Goal: Information Seeking & Learning: Check status

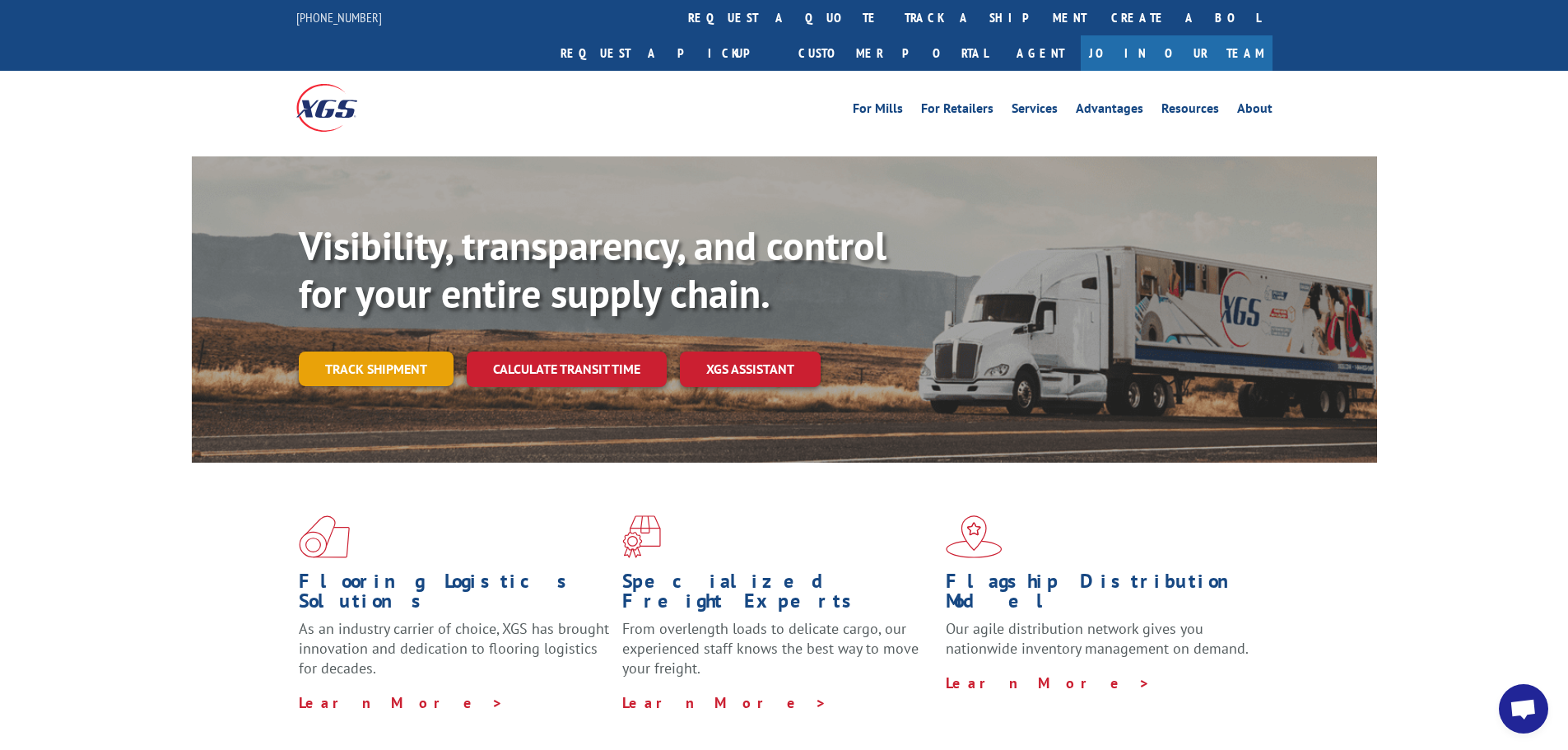
click at [377, 351] on link "Track shipment" at bounding box center [376, 368] width 155 height 35
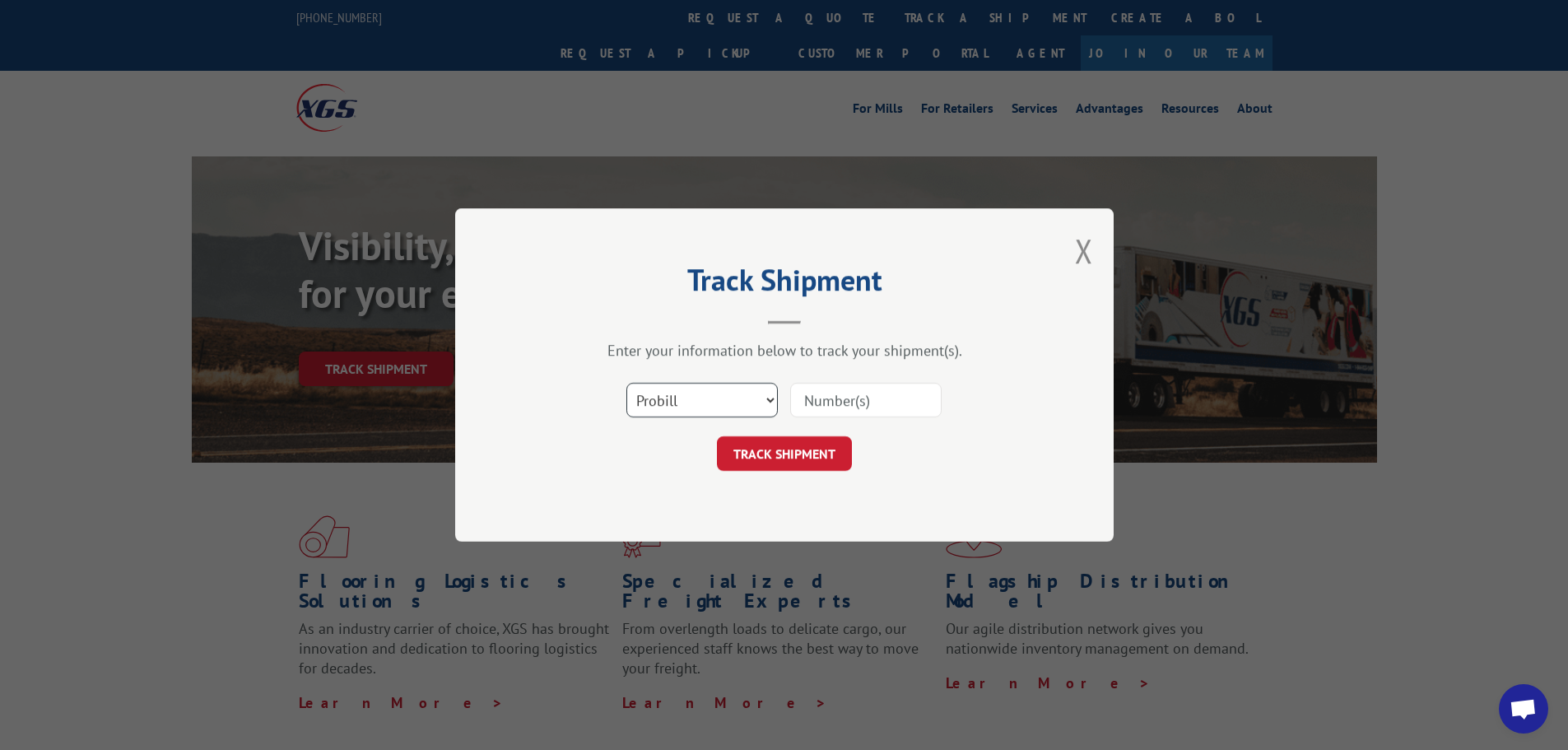
click at [774, 401] on select "Select category... Probill BOL PO" at bounding box center [701, 400] width 151 height 35
select select "bol"
click at [626, 383] on select "Select category... Probill BOL PO" at bounding box center [701, 400] width 151 height 35
click at [824, 395] on input at bounding box center [865, 400] width 151 height 35
type input "54403106"
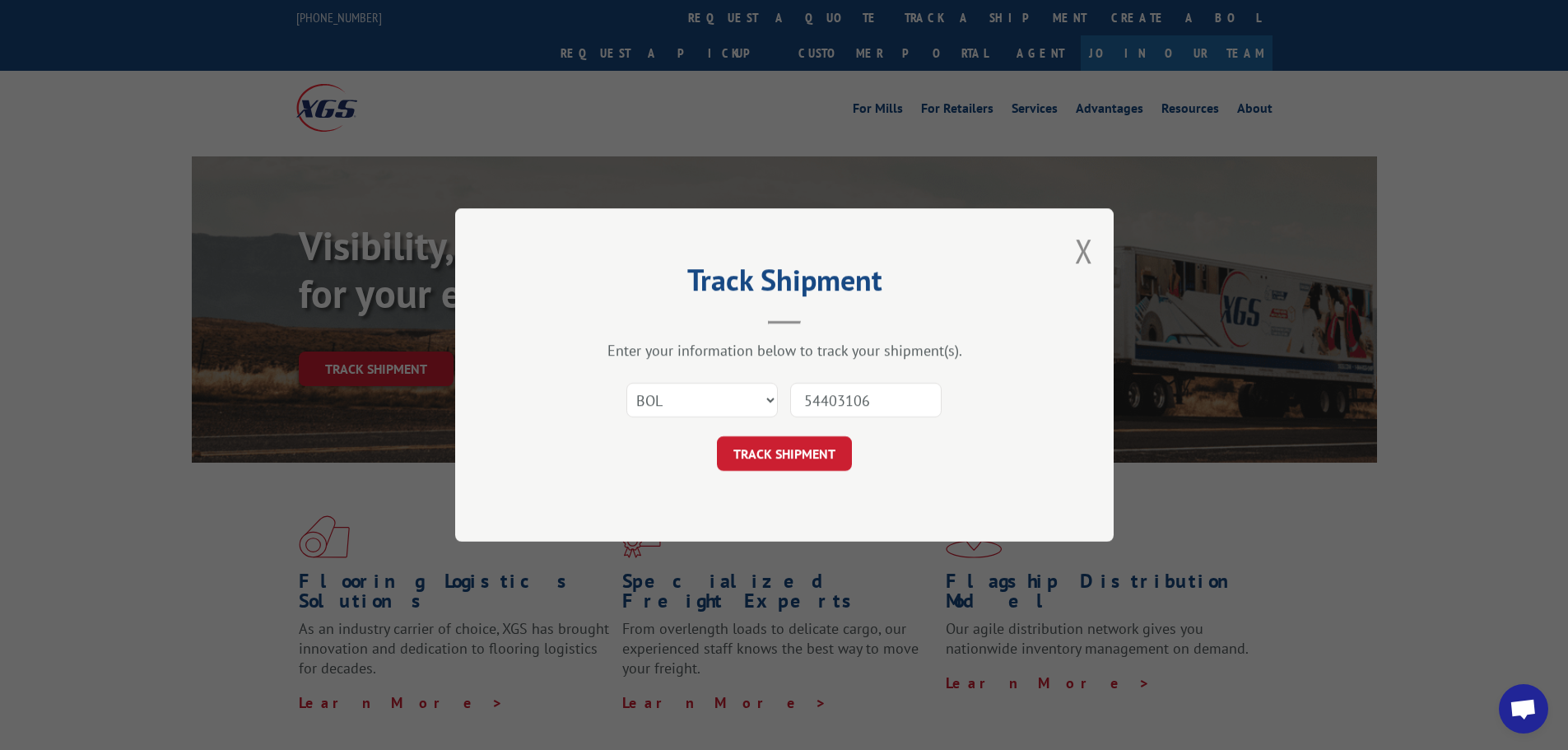
click button "TRACK SHIPMENT" at bounding box center [784, 453] width 135 height 35
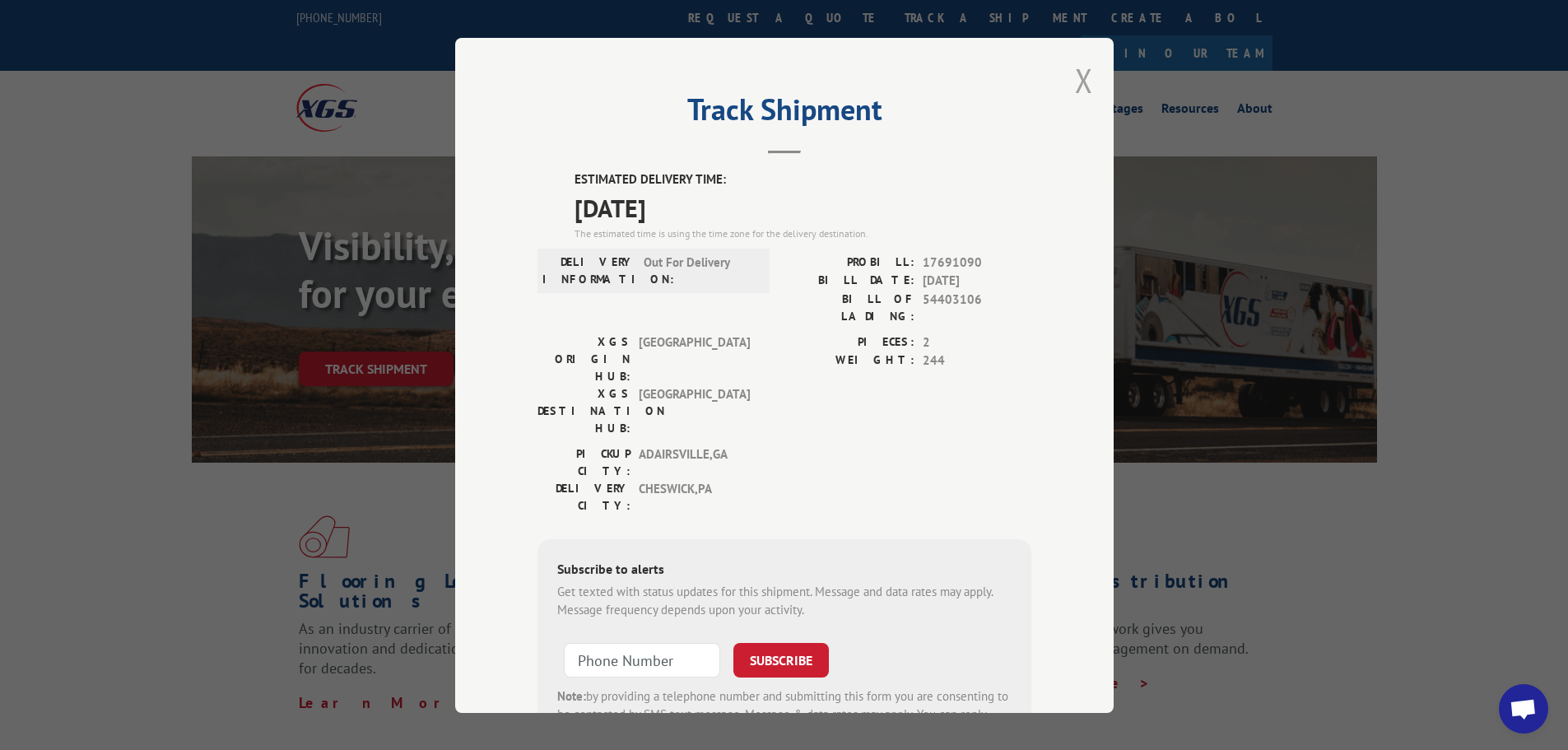
click at [1080, 85] on button "Close modal" at bounding box center [1084, 80] width 18 height 44
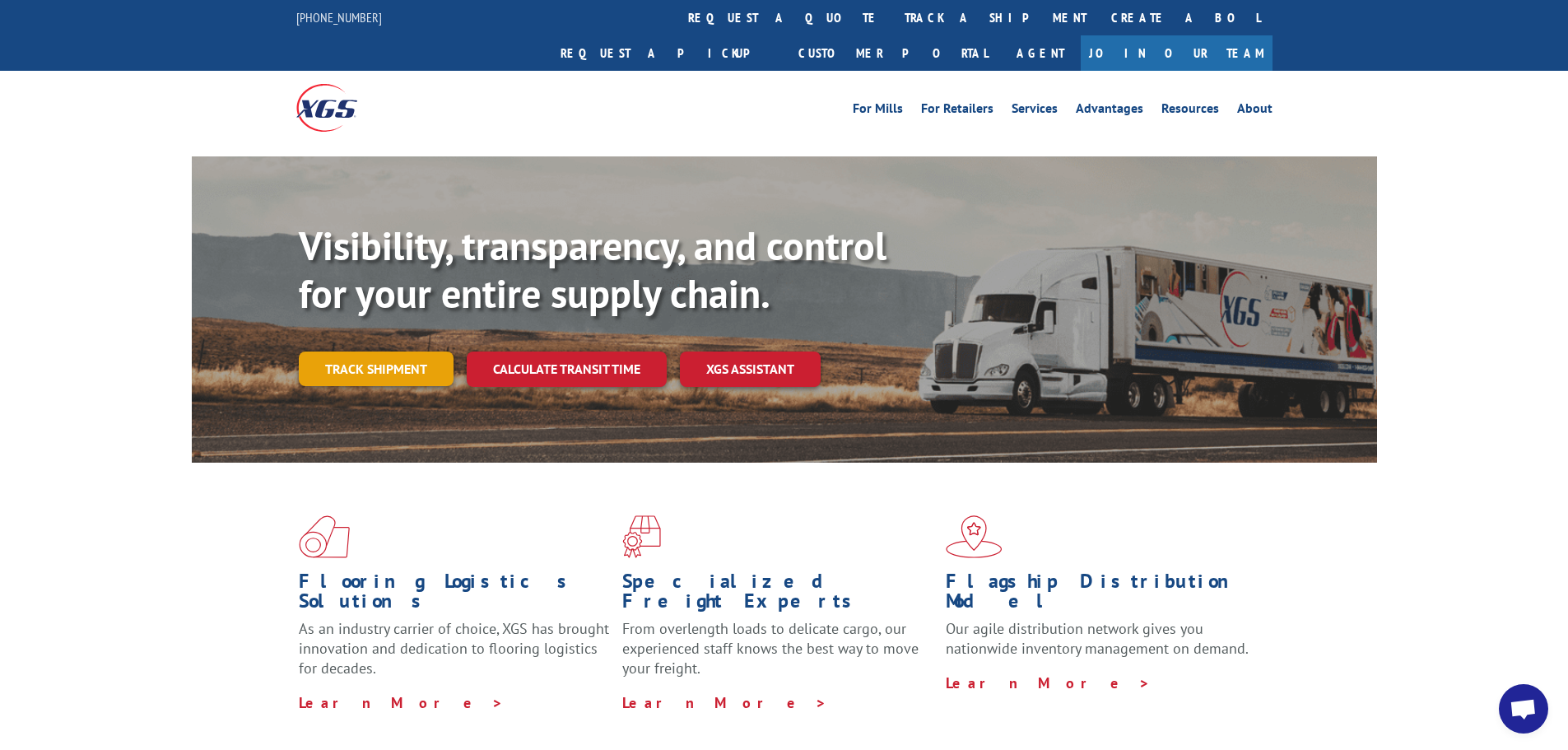
click at [395, 351] on link "Track shipment" at bounding box center [376, 368] width 155 height 35
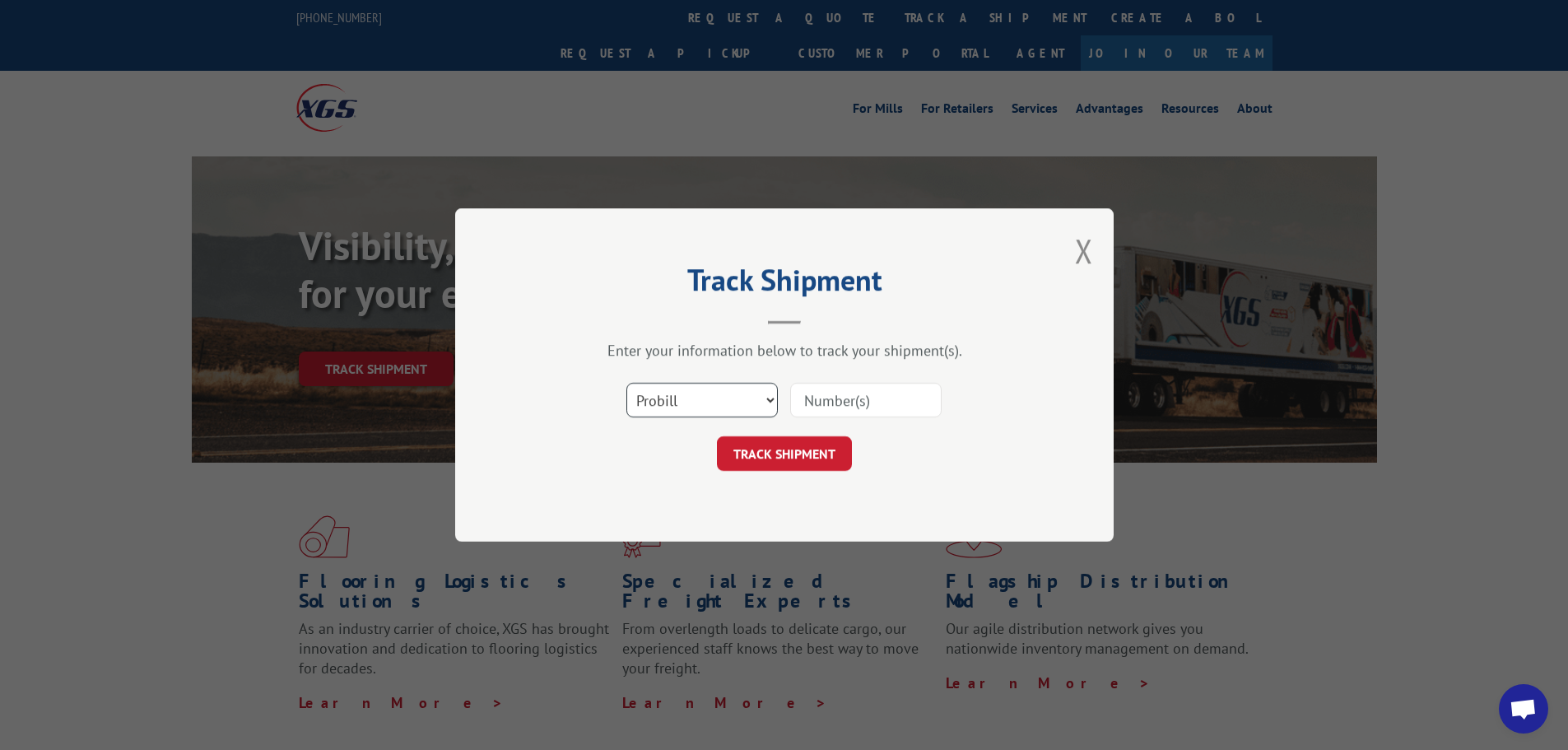
click at [769, 402] on select "Select category... Probill BOL PO" at bounding box center [701, 400] width 151 height 35
select select "bol"
click at [626, 383] on select "Select category... Probill BOL PO" at bounding box center [701, 400] width 151 height 35
click at [812, 405] on input at bounding box center [865, 400] width 151 height 35
type input "7072198"
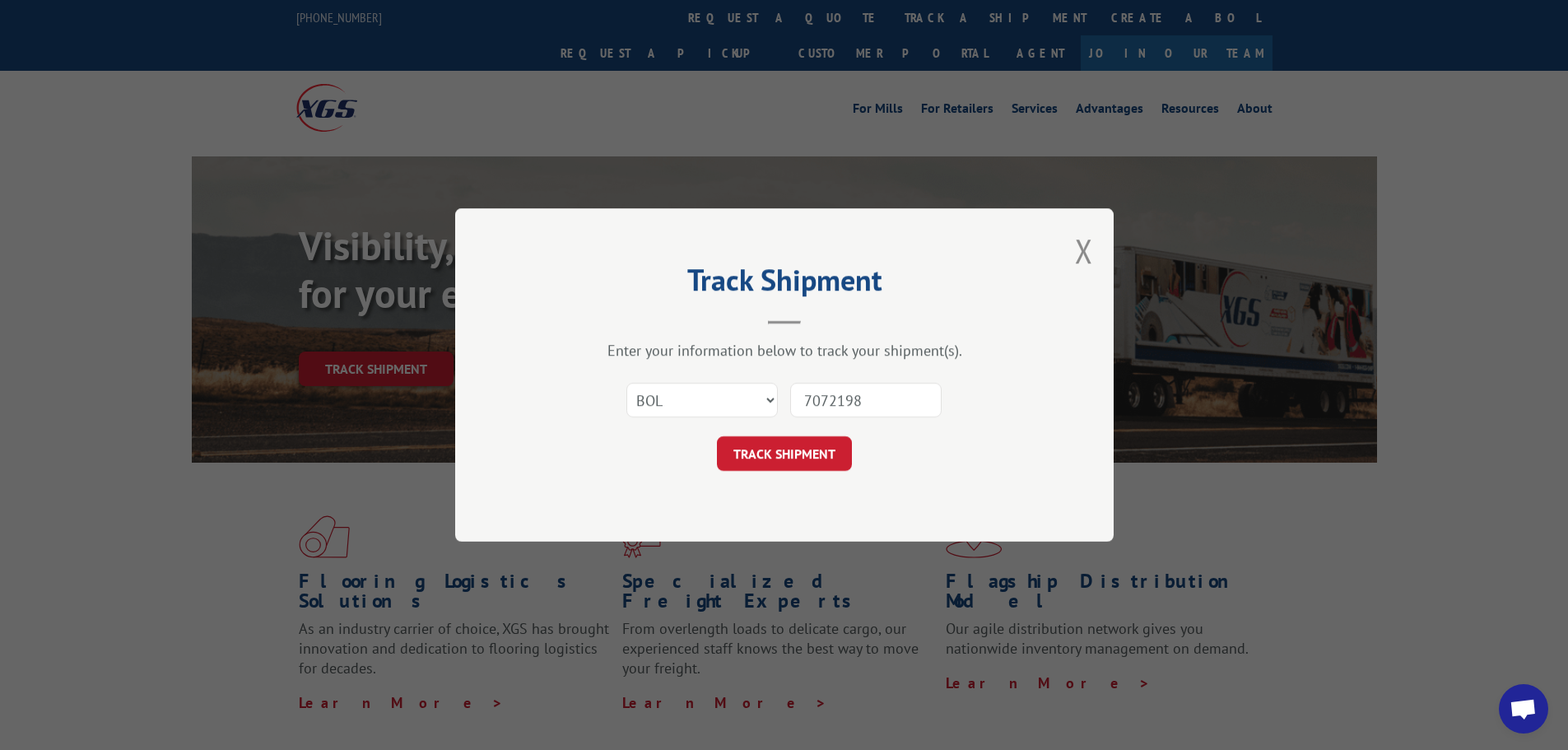
click button "TRACK SHIPMENT" at bounding box center [784, 453] width 135 height 35
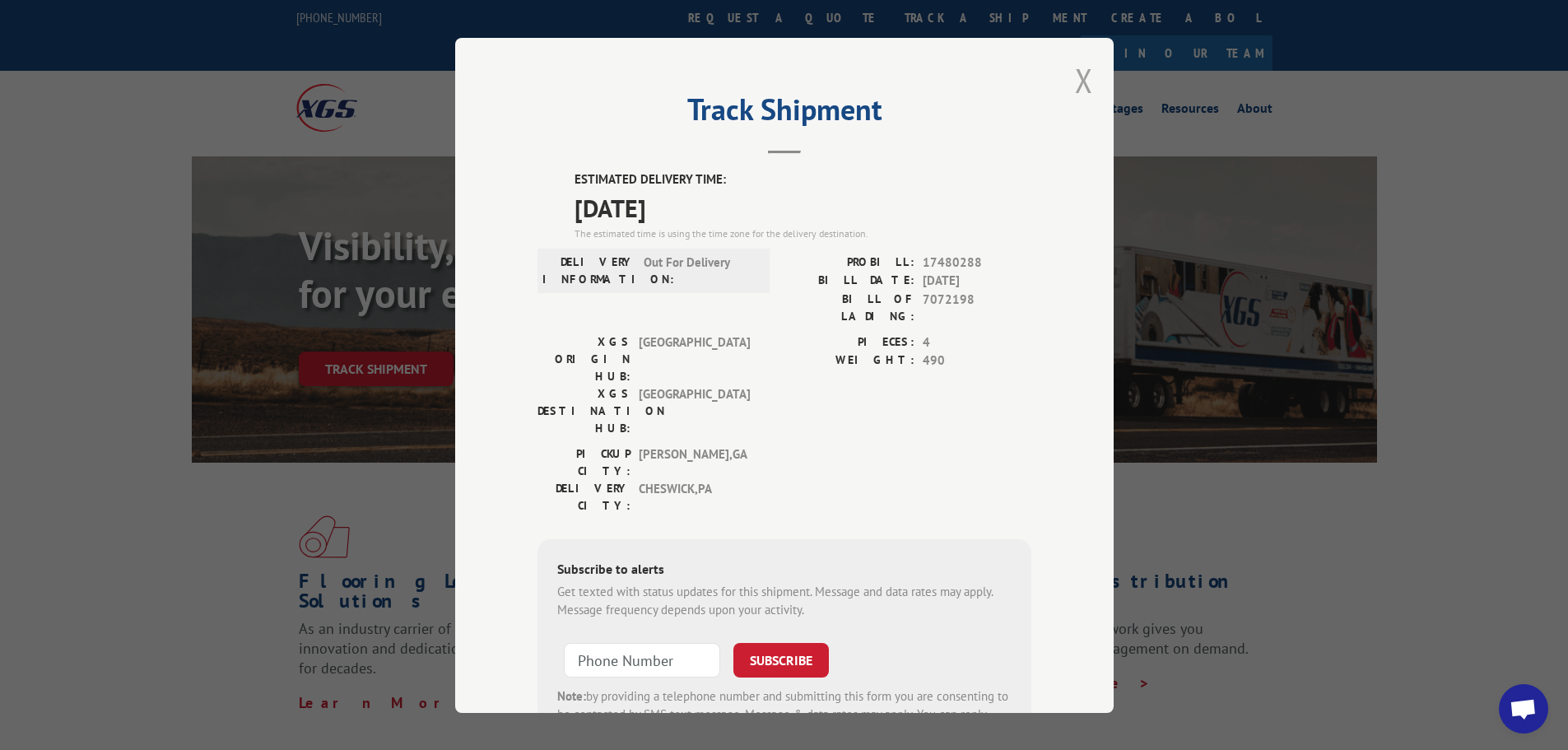
click at [1075, 71] on button "Close modal" at bounding box center [1084, 80] width 18 height 44
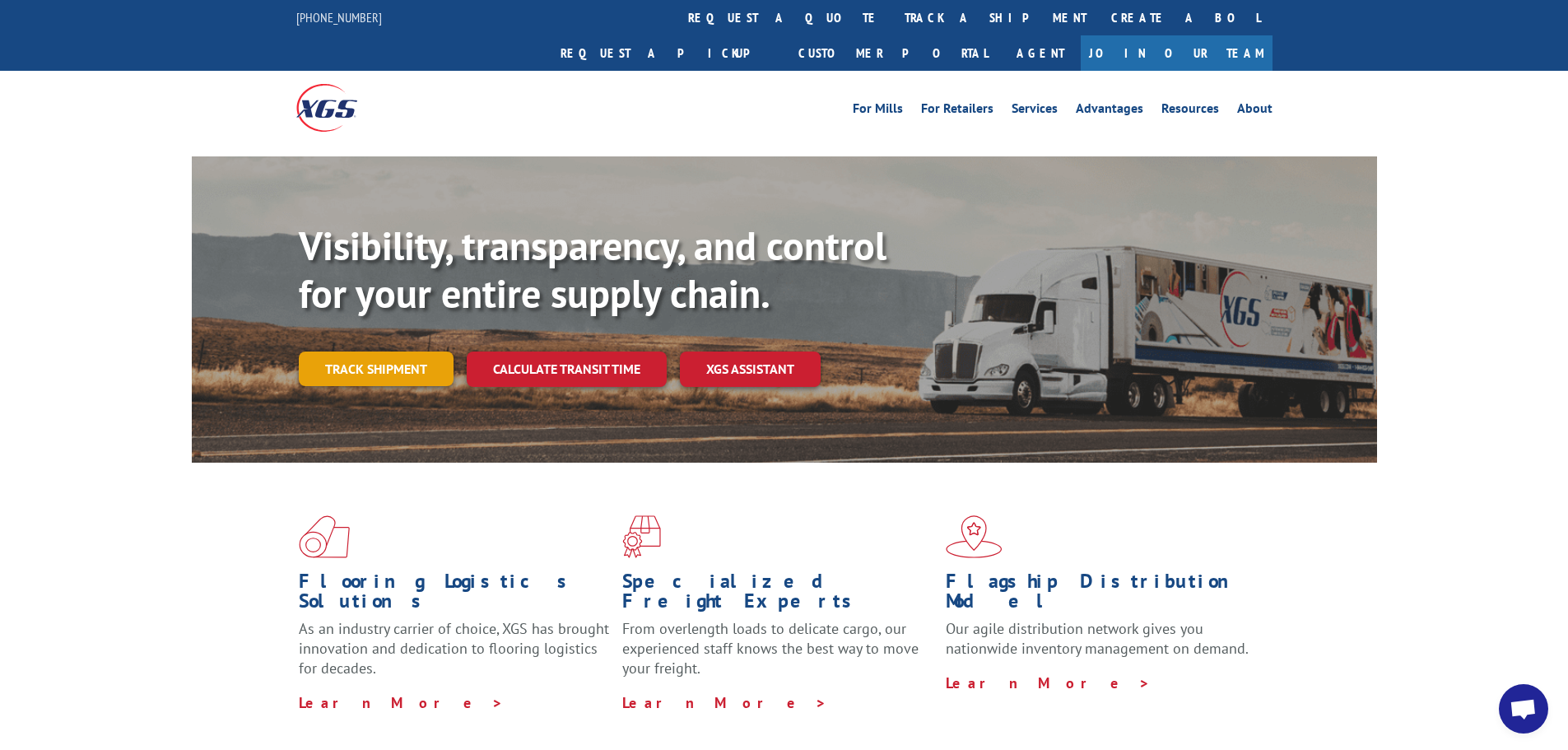
click at [370, 351] on link "Track shipment" at bounding box center [376, 368] width 155 height 35
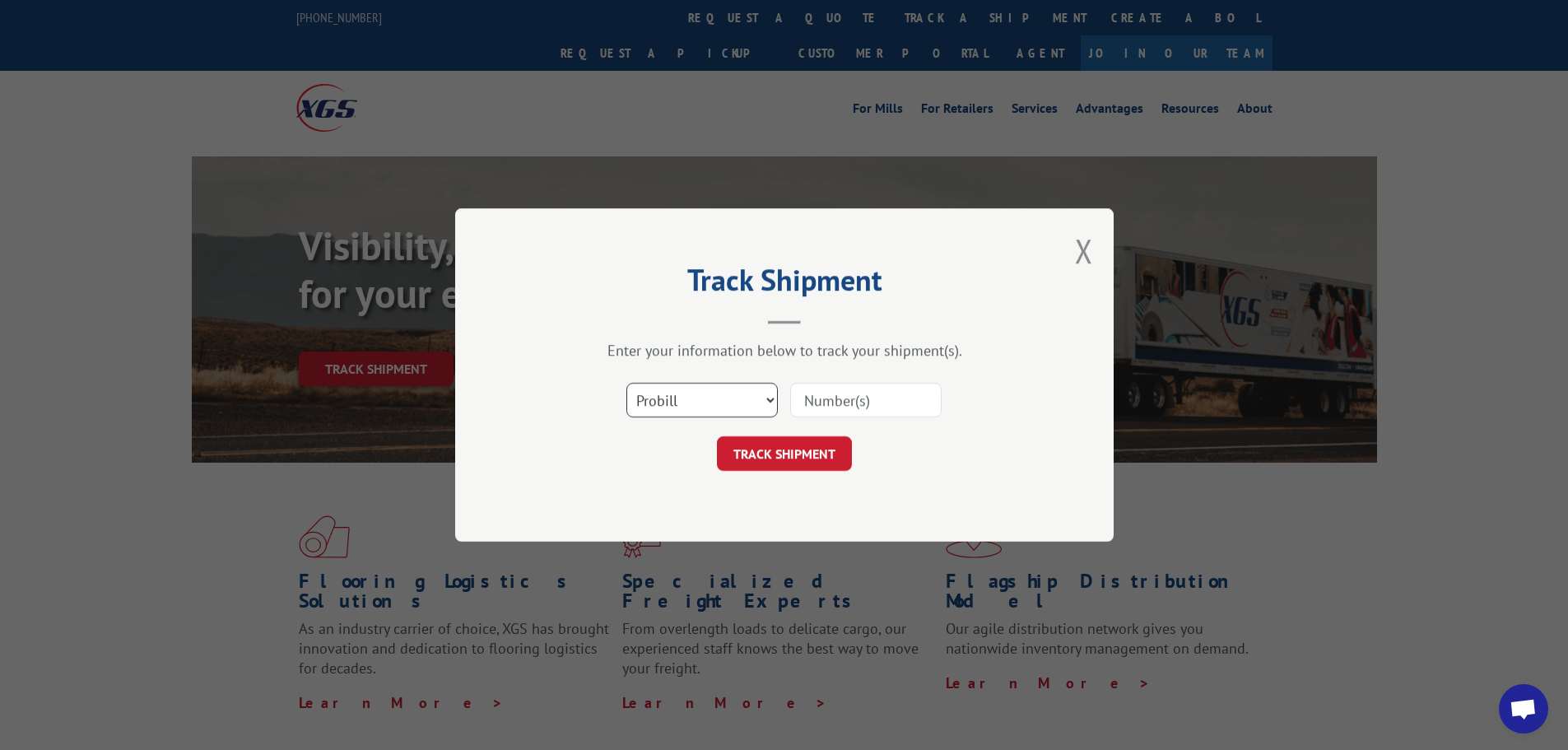
click at [772, 402] on select "Select category... Probill BOL PO" at bounding box center [701, 400] width 151 height 35
select select "bol"
click at [626, 383] on select "Select category... Probill BOL PO" at bounding box center [701, 400] width 151 height 35
click at [777, 419] on div "Select category... Probill BOL PO" at bounding box center [784, 400] width 494 height 54
click at [813, 392] on input at bounding box center [865, 400] width 151 height 35
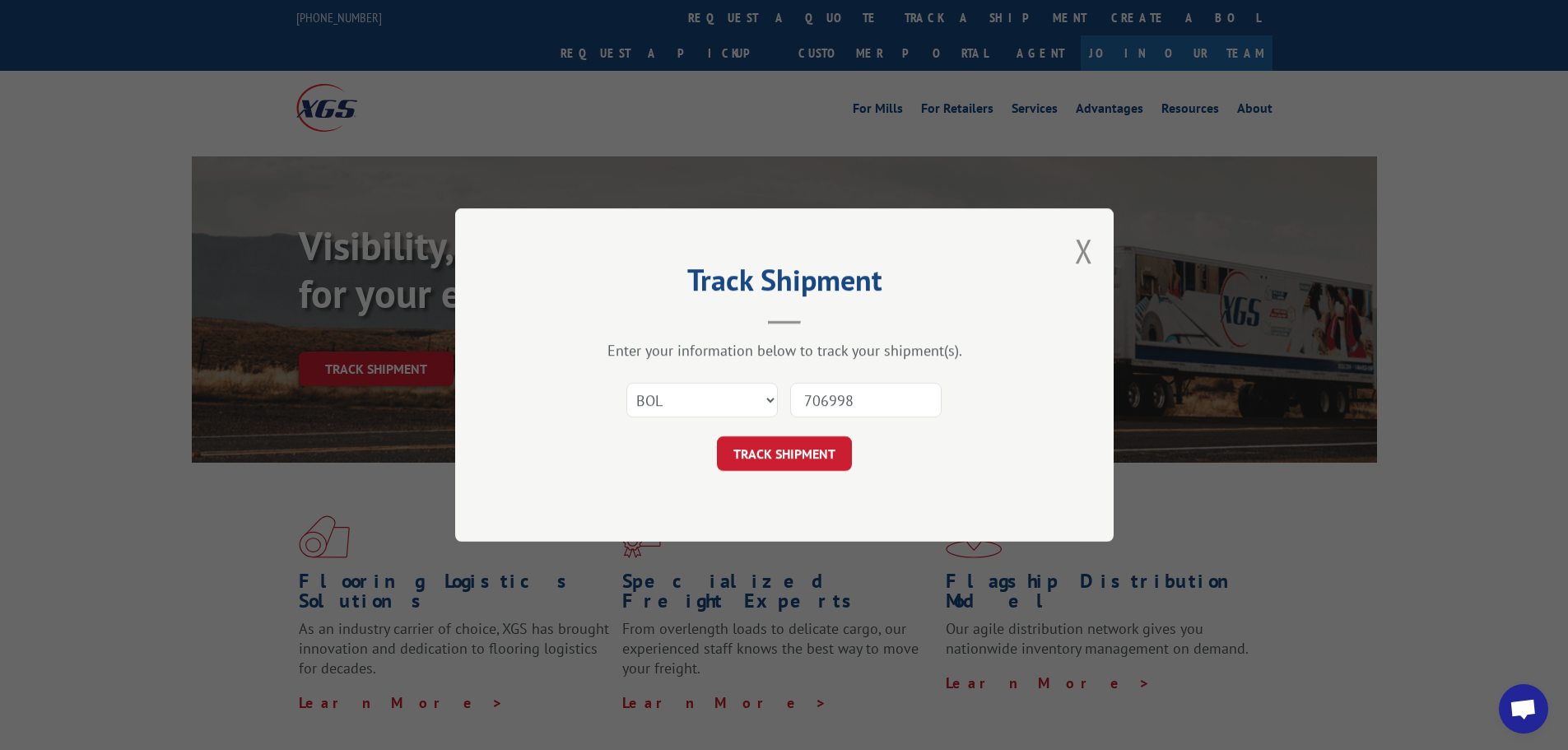
type input "7069989"
click button "TRACK SHIPMENT" at bounding box center [784, 453] width 135 height 35
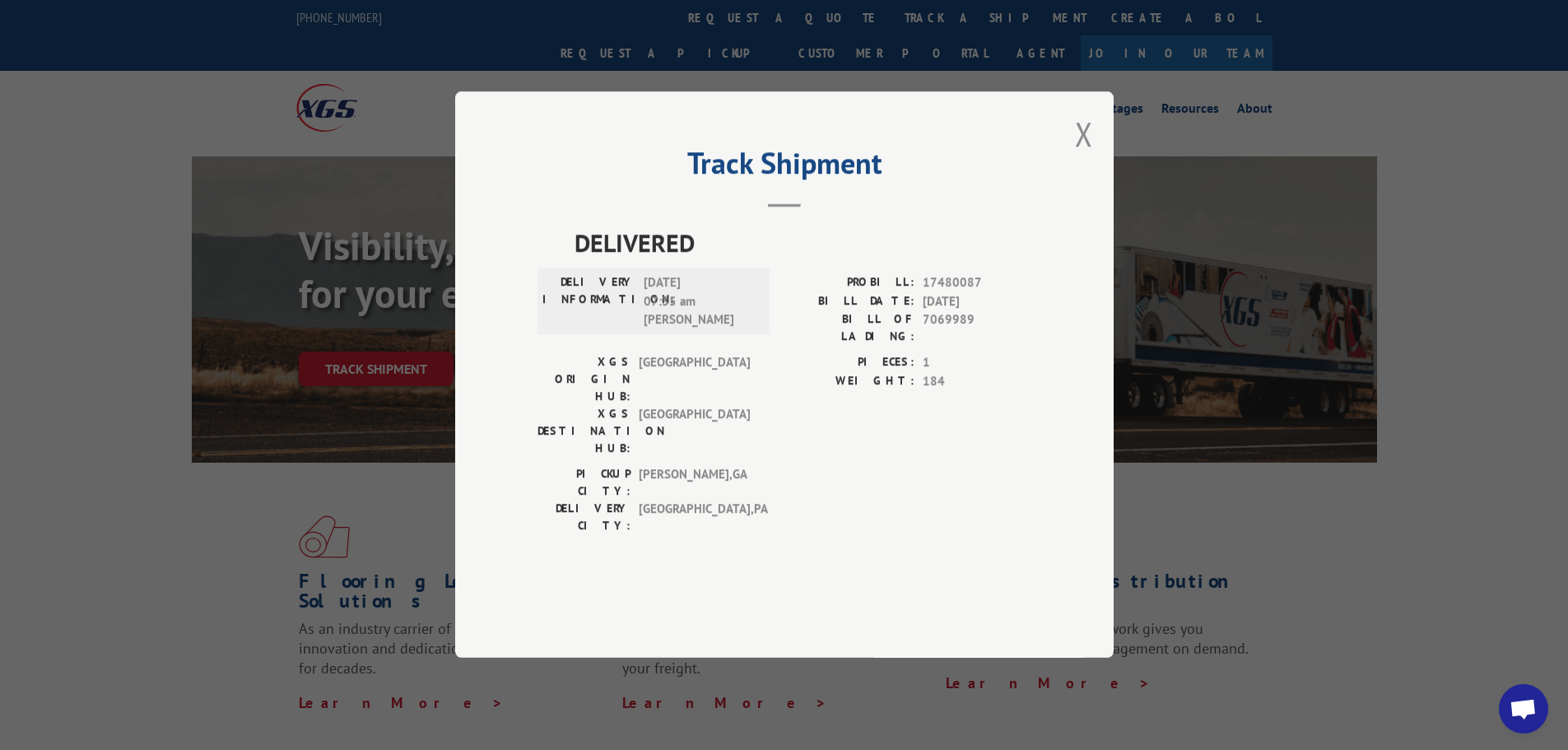
drag, startPoint x: 0, startPoint y: 50, endPoint x: 1091, endPoint y: 192, distance: 1100.5
click at [1091, 156] on button "Close modal" at bounding box center [1084, 134] width 18 height 44
